Goal: Transaction & Acquisition: Purchase product/service

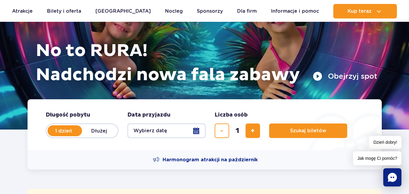
click at [198, 132] on button "Wybierz datę" at bounding box center [166, 130] width 78 height 15
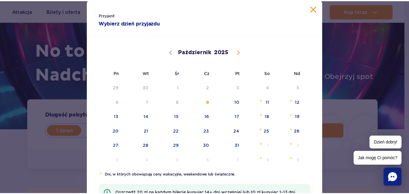
scroll to position [30, 0]
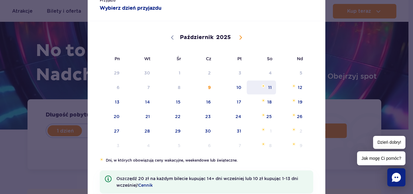
click at [268, 90] on span "11" at bounding box center [261, 87] width 31 height 14
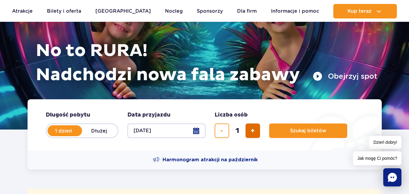
click at [255, 131] on button "dodaj bilet" at bounding box center [252, 130] width 15 height 15
type input "4"
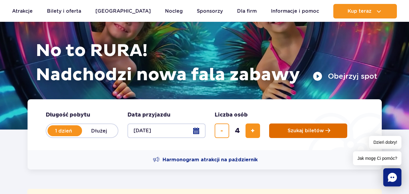
click at [319, 131] on span "Szukaj biletów" at bounding box center [305, 130] width 36 height 5
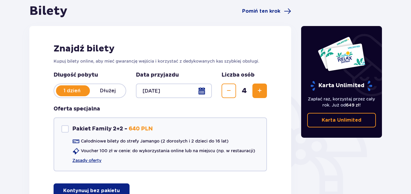
scroll to position [91, 0]
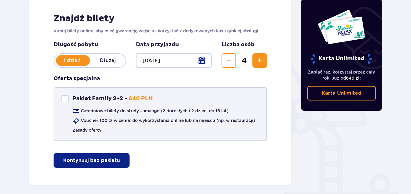
click at [82, 131] on link "Zasady oferty" at bounding box center [86, 130] width 29 height 6
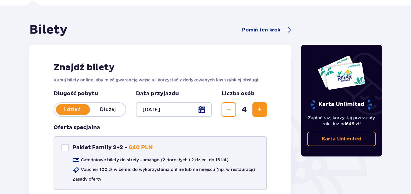
scroll to position [27, 0]
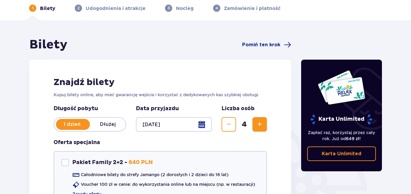
click at [201, 123] on div at bounding box center [174, 124] width 76 height 15
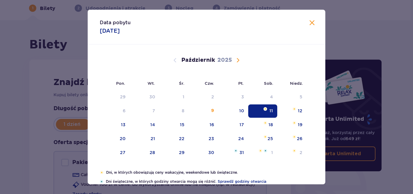
click at [311, 20] on span "Zamknij" at bounding box center [312, 22] width 7 height 7
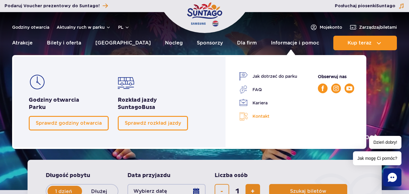
click at [256, 117] on link "Kontakt" at bounding box center [268, 116] width 58 height 9
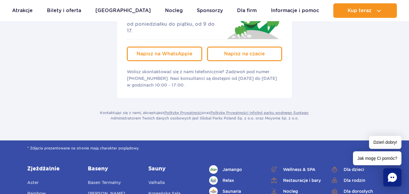
scroll to position [121, 0]
